Goal: Find contact information: Find contact information

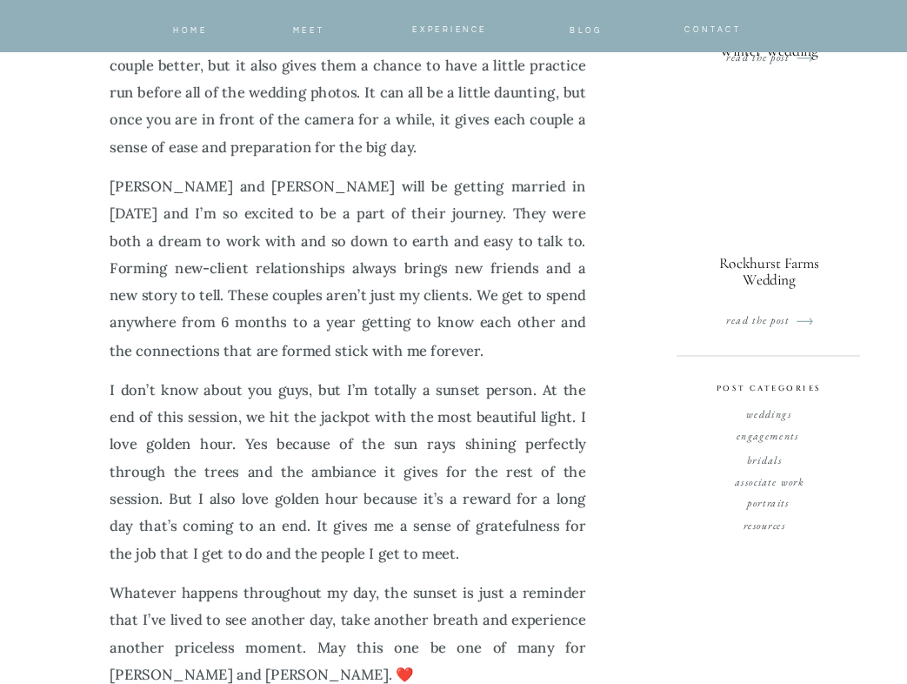
scroll to position [658, 0]
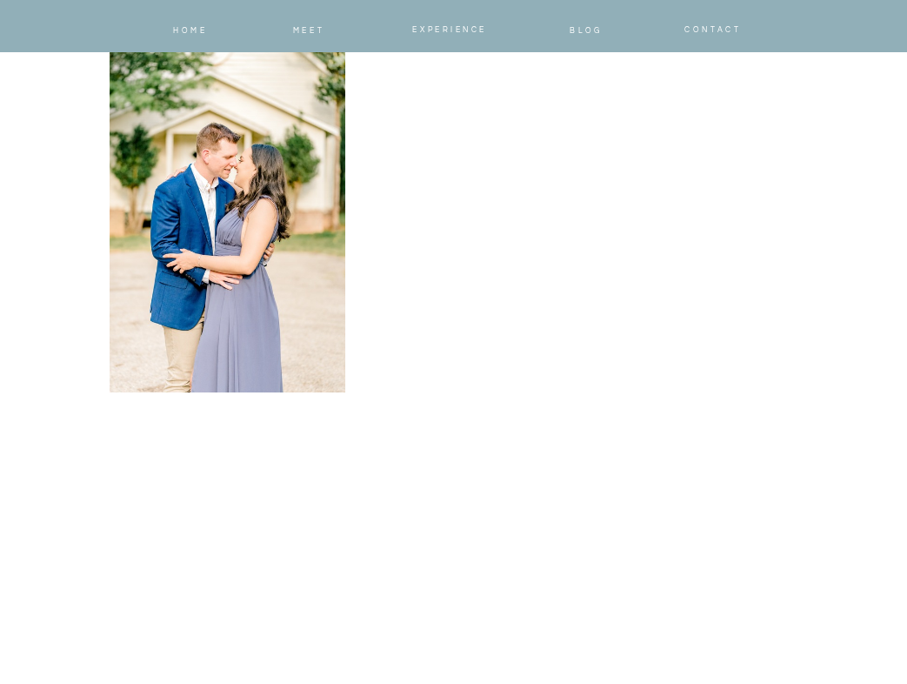
scroll to position [10943, 0]
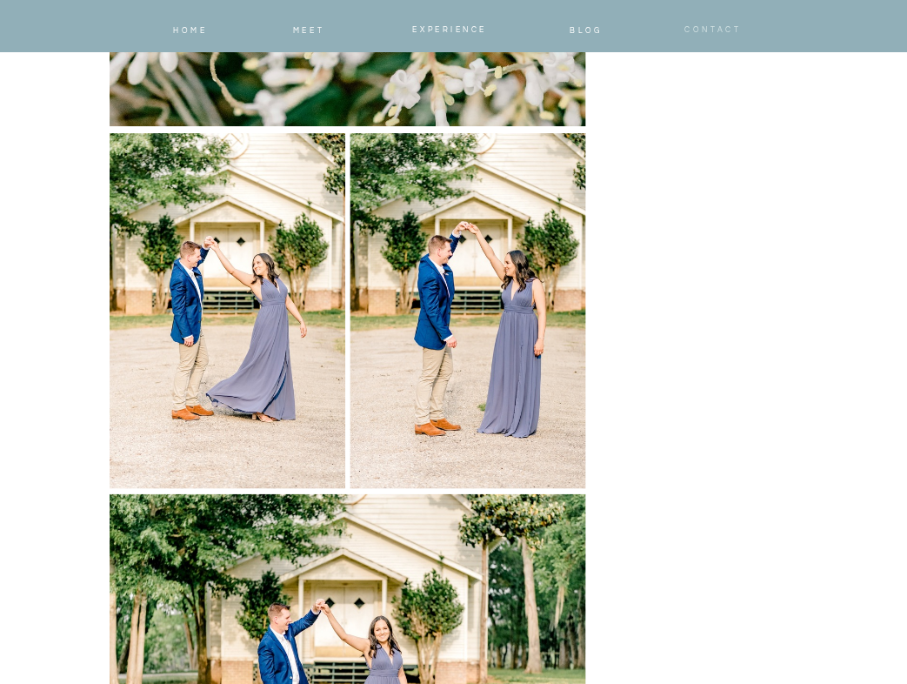
click at [686, 32] on span "CONTACT" at bounding box center [713, 30] width 57 height 8
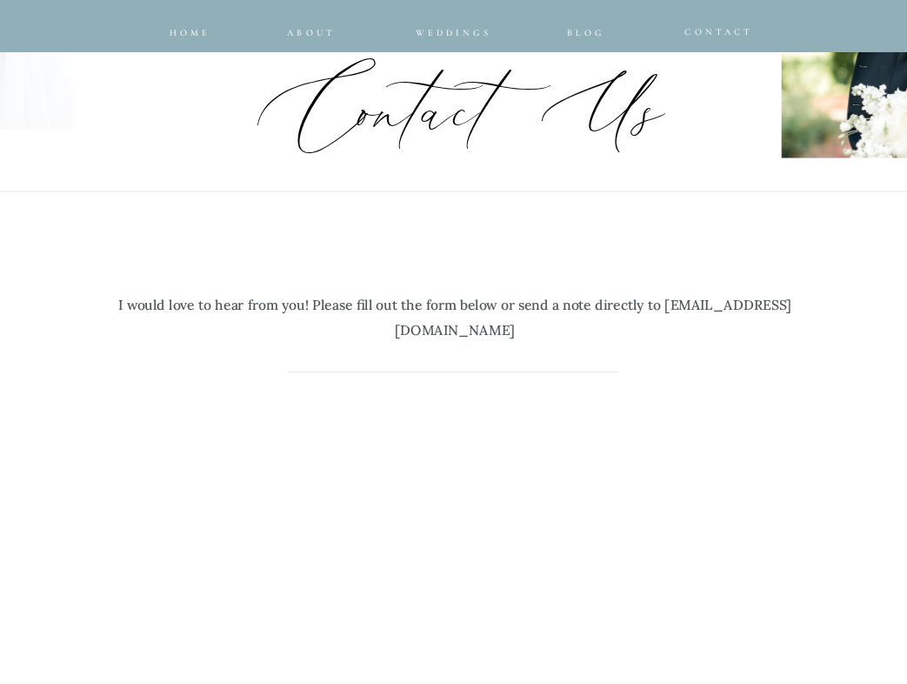
scroll to position [426, 0]
drag, startPoint x: 616, startPoint y: 338, endPoint x: 332, endPoint y: 335, distance: 284.5
click at [332, 335] on p "I would love to hear from you! Please fill out the form below or send a note di…" at bounding box center [455, 305] width 703 height 77
copy p "hello@emilymcintyrephotography.com"
